Goal: Task Accomplishment & Management: Manage account settings

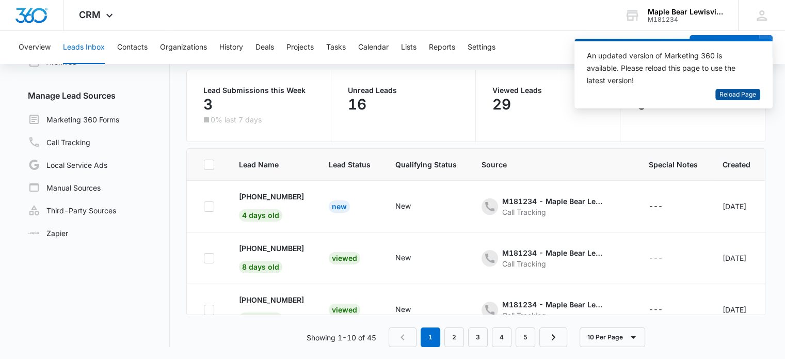
click at [732, 99] on span "Reload Page" at bounding box center [737, 95] width 37 height 10
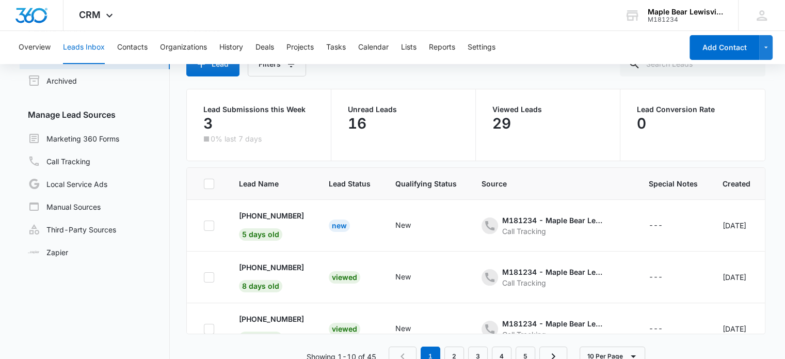
scroll to position [77, 0]
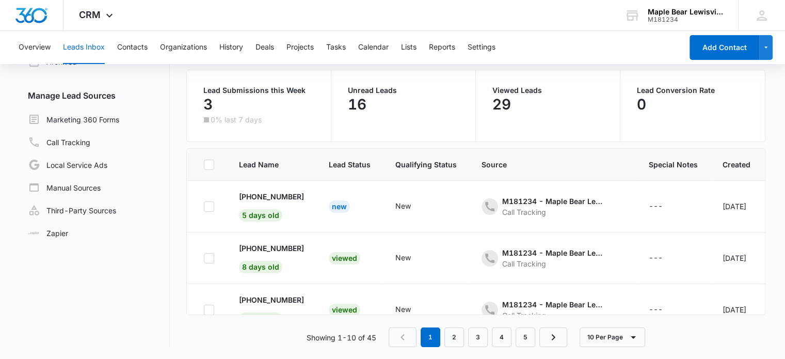
click at [361, 106] on p "16" at bounding box center [357, 104] width 19 height 17
click at [398, 99] on div "16" at bounding box center [403, 104] width 111 height 21
click at [303, 212] on td "[PHONE_NUMBER] 5 days old" at bounding box center [272, 207] width 90 height 52
click at [257, 197] on p "[PHONE_NUMBER]" at bounding box center [271, 196] width 65 height 11
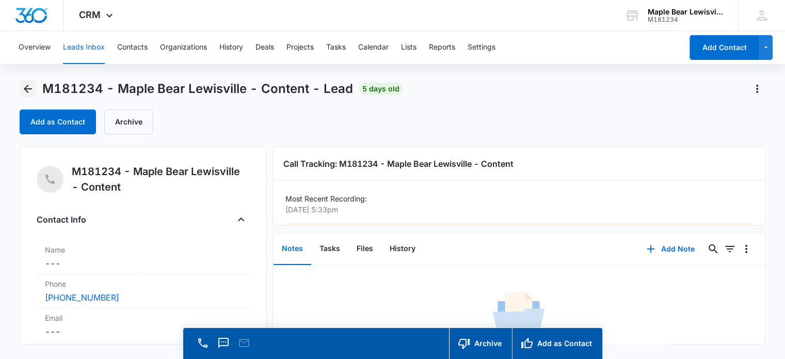
click at [22, 86] on icon "Back" at bounding box center [28, 89] width 12 height 12
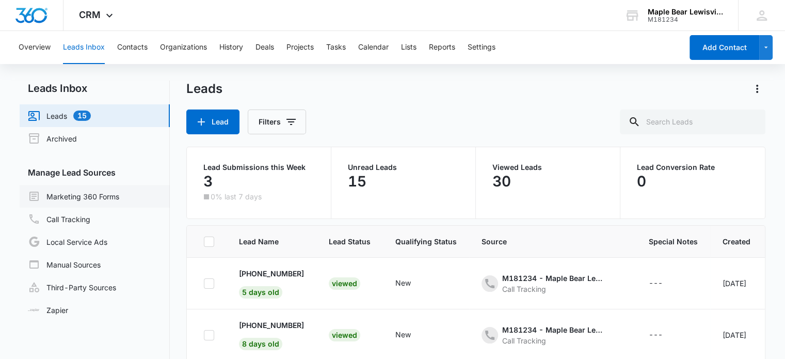
click at [68, 199] on link "Marketing 360 Forms" at bounding box center [73, 196] width 91 height 12
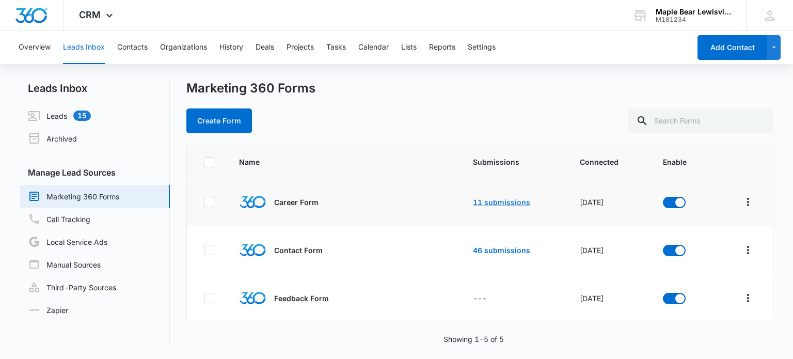
click at [499, 200] on link "11 submissions" at bounding box center [501, 202] width 57 height 9
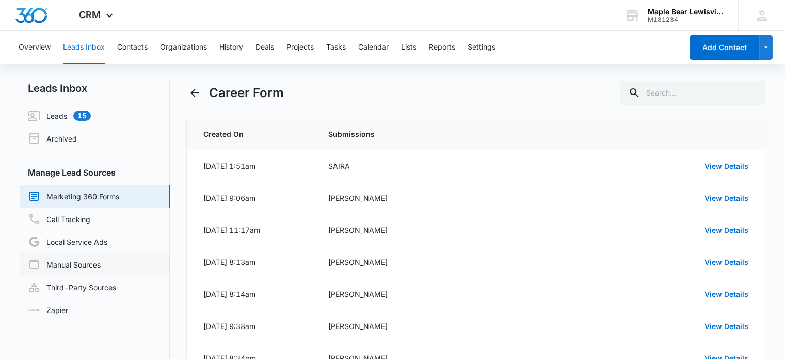
click at [70, 267] on link "Manual Sources" at bounding box center [64, 264] width 73 height 12
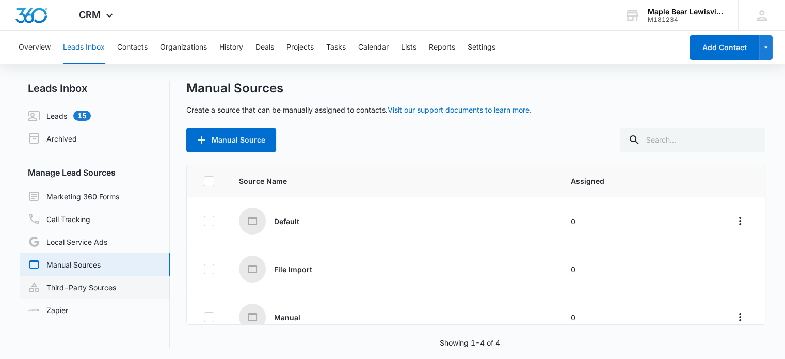
click at [71, 286] on link "Third-Party Sources" at bounding box center [72, 287] width 88 height 12
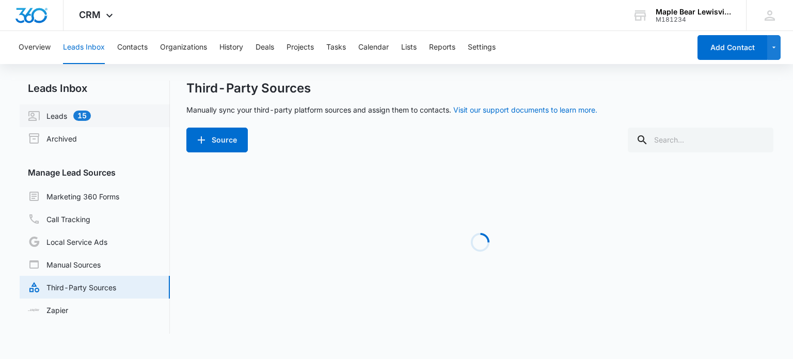
click at [71, 115] on link "Leads 15" at bounding box center [59, 115] width 63 height 12
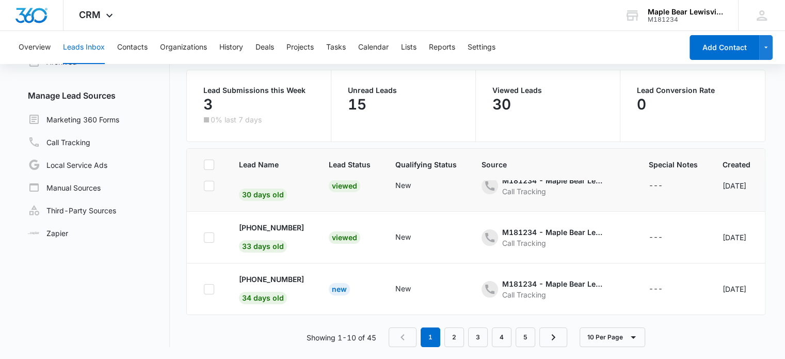
scroll to position [388, 0]
click at [208, 105] on p "3" at bounding box center [207, 104] width 9 height 17
click at [250, 87] on p "Lead Submissions this Week" at bounding box center [258, 90] width 111 height 7
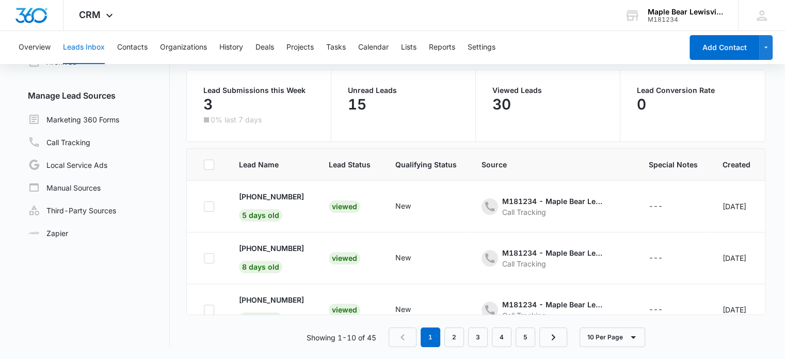
scroll to position [0, 0]
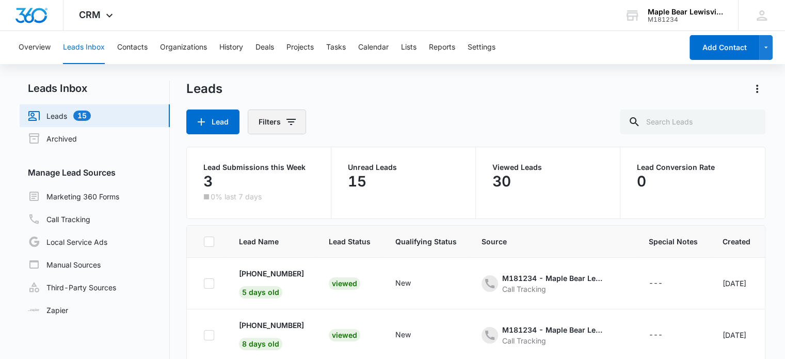
click at [290, 114] on button "Filters" at bounding box center [277, 121] width 58 height 25
click at [413, 114] on div "Lead Filters" at bounding box center [475, 121] width 579 height 25
